Goal: Transaction & Acquisition: Purchase product/service

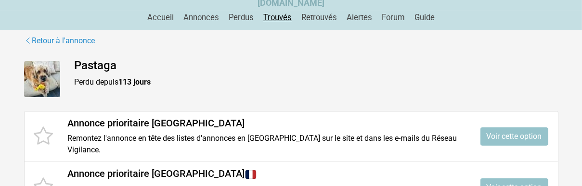
scroll to position [96, 0]
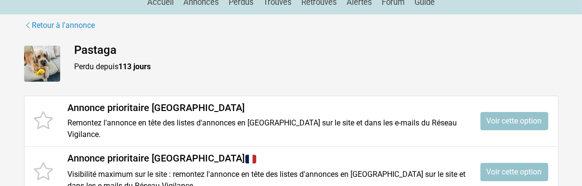
click at [43, 119] on icon at bounding box center [43, 121] width 19 height 23
click at [45, 121] on icon at bounding box center [43, 121] width 19 height 23
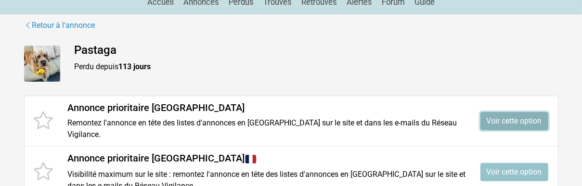
click at [525, 120] on link "Voir cette option" at bounding box center [515, 121] width 68 height 18
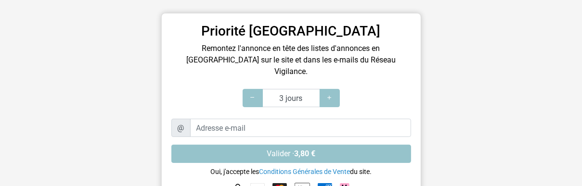
scroll to position [193, 0]
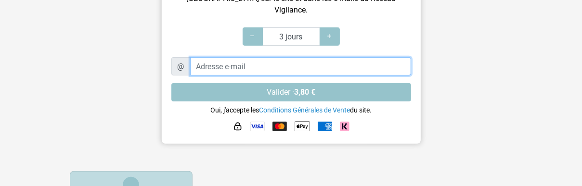
click at [244, 59] on input "Adresse e-mail" at bounding box center [300, 66] width 221 height 18
type input "pr@asheldon.de"
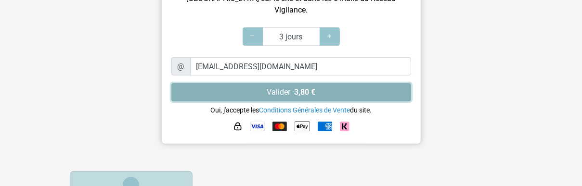
click at [281, 83] on button "Valider · 3,80 €" at bounding box center [291, 92] width 240 height 18
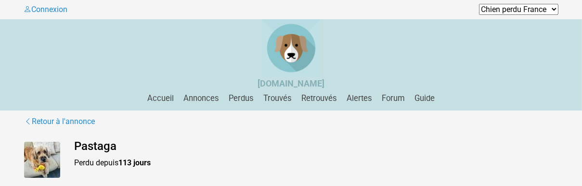
scroll to position [145, 0]
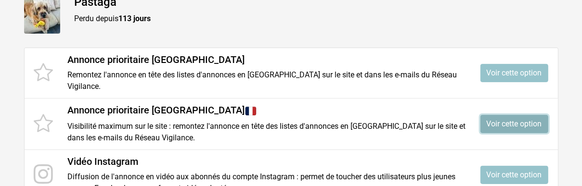
click at [509, 125] on link "Voir cette option" at bounding box center [515, 124] width 68 height 18
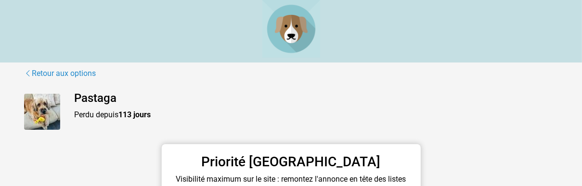
scroll to position [96, 0]
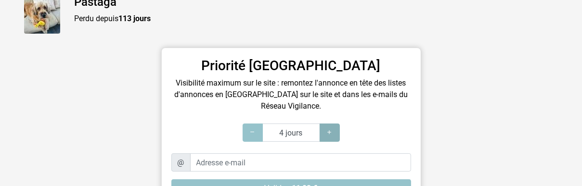
click at [332, 131] on icon at bounding box center [330, 132] width 8 height 9
type input "7 jours"
click at [332, 131] on icon at bounding box center [330, 132] width 8 height 9
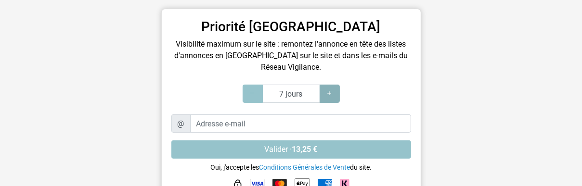
scroll to position [145, 0]
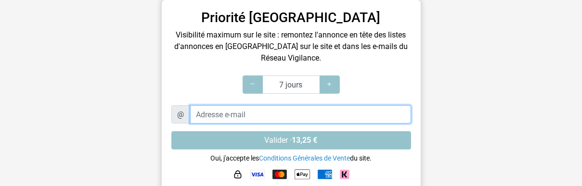
click at [273, 118] on input "Adresse e-mail" at bounding box center [300, 114] width 221 height 18
type input "pr@asheldon.de"
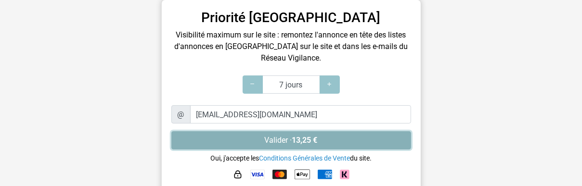
click at [308, 139] on strong "13,25 €" at bounding box center [305, 140] width 26 height 9
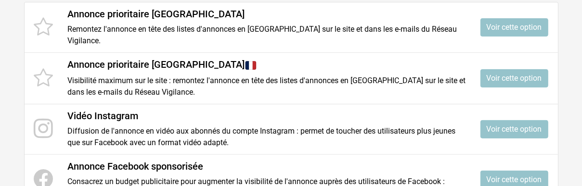
scroll to position [186, 0]
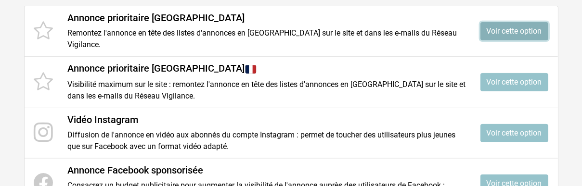
click at [513, 30] on link "Voir cette option" at bounding box center [515, 31] width 68 height 18
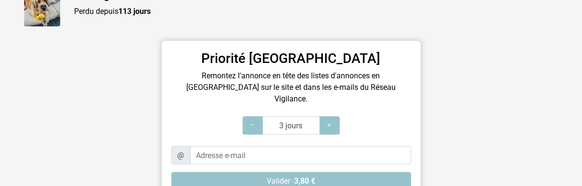
scroll to position [145, 0]
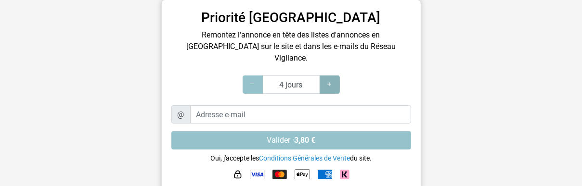
click at [328, 80] on icon at bounding box center [330, 84] width 8 height 9
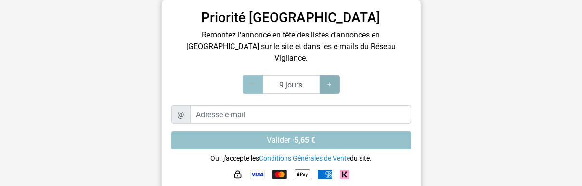
click at [328, 80] on icon at bounding box center [330, 84] width 8 height 9
type input "10 jours"
click at [328, 80] on icon at bounding box center [330, 84] width 8 height 9
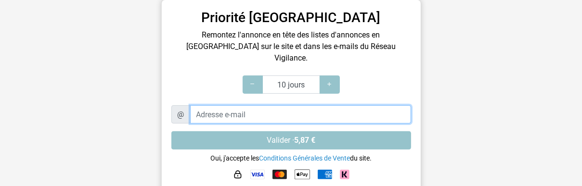
click at [277, 105] on input "Adresse e-mail" at bounding box center [300, 114] width 221 height 18
type input "pr@asheldon.de"
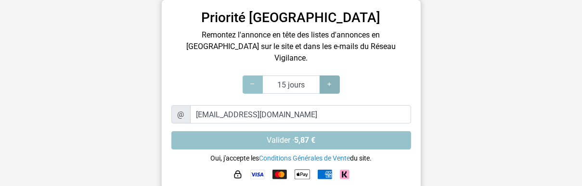
click at [328, 80] on icon at bounding box center [330, 84] width 8 height 9
click at [329, 80] on icon at bounding box center [330, 84] width 8 height 9
type input "30 jours"
click at [329, 80] on icon at bounding box center [330, 84] width 8 height 9
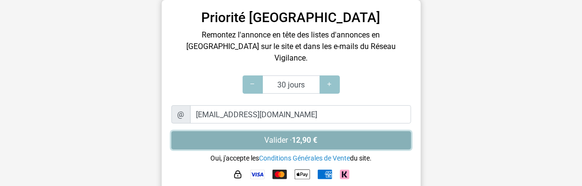
click at [299, 136] on strong "12,90 €" at bounding box center [305, 140] width 26 height 9
